Goal: Book appointment/travel/reservation

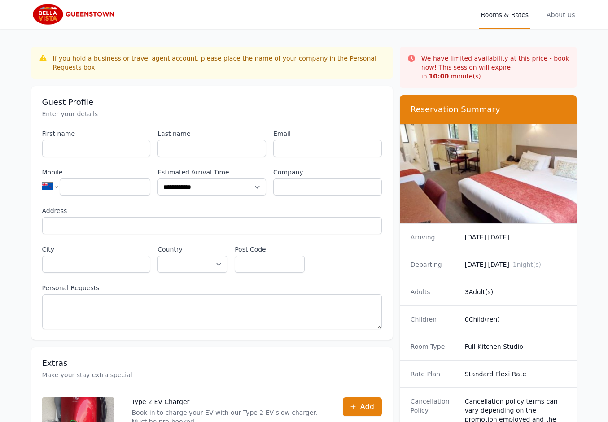
select select "**"
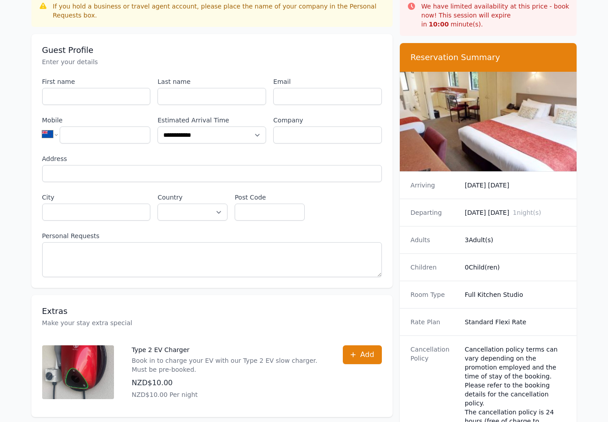
scroll to position [52, 0]
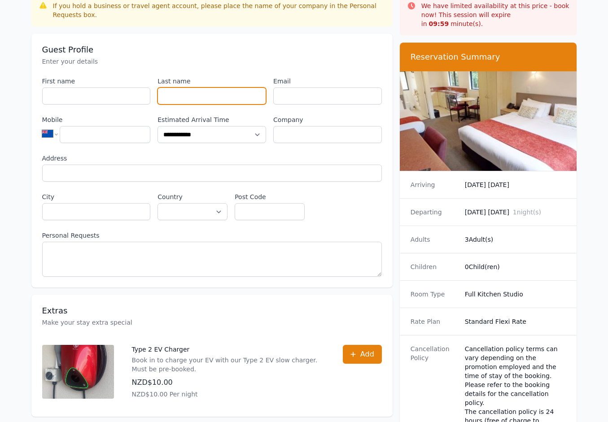
click at [207, 92] on input "Last name" at bounding box center [211, 95] width 109 height 17
click at [329, 96] on input "Email" at bounding box center [327, 95] width 109 height 17
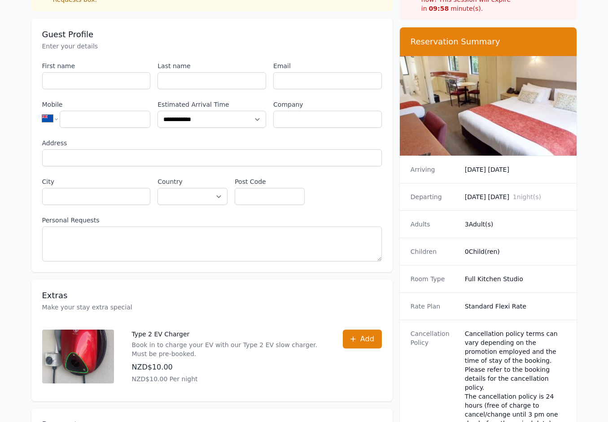
drag, startPoint x: 478, startPoint y: 167, endPoint x: 485, endPoint y: 227, distance: 60.9
click at [480, 171] on div "Arriving [DATE] [DATE]" at bounding box center [488, 169] width 177 height 27
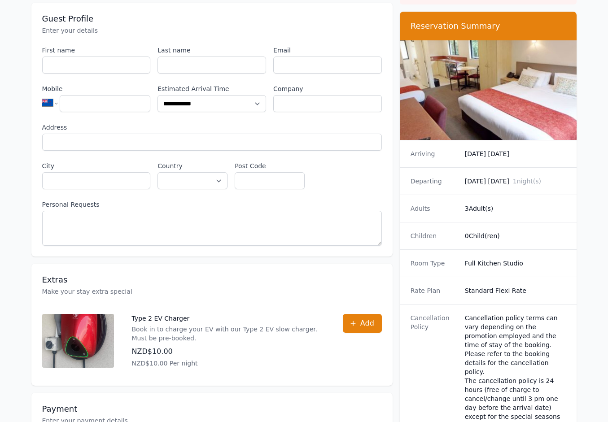
click at [485, 231] on div "Children 0 Child(ren)" at bounding box center [488, 235] width 177 height 27
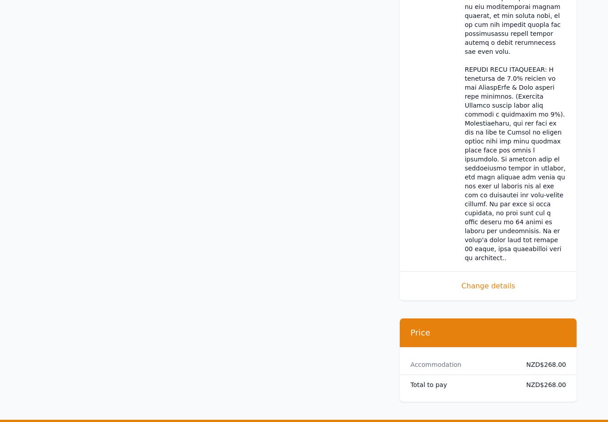
scroll to position [912, 0]
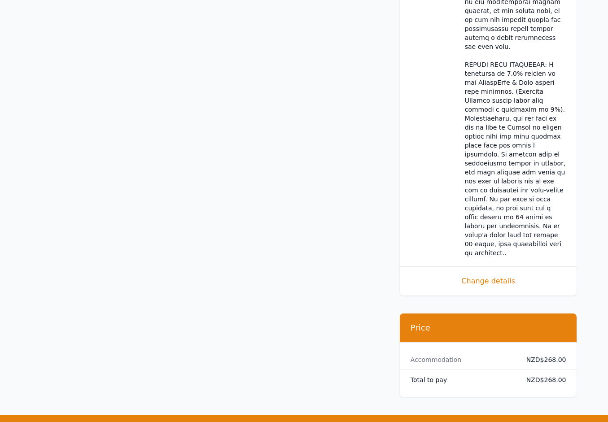
click at [524, 67] on dd at bounding box center [515, 56] width 101 height 404
click at [542, 376] on dd "NZD$268.00" at bounding box center [542, 380] width 47 height 9
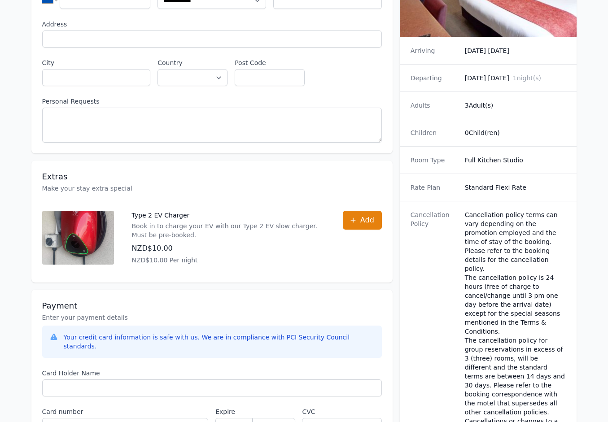
scroll to position [0, 0]
